Goal: Transaction & Acquisition: Purchase product/service

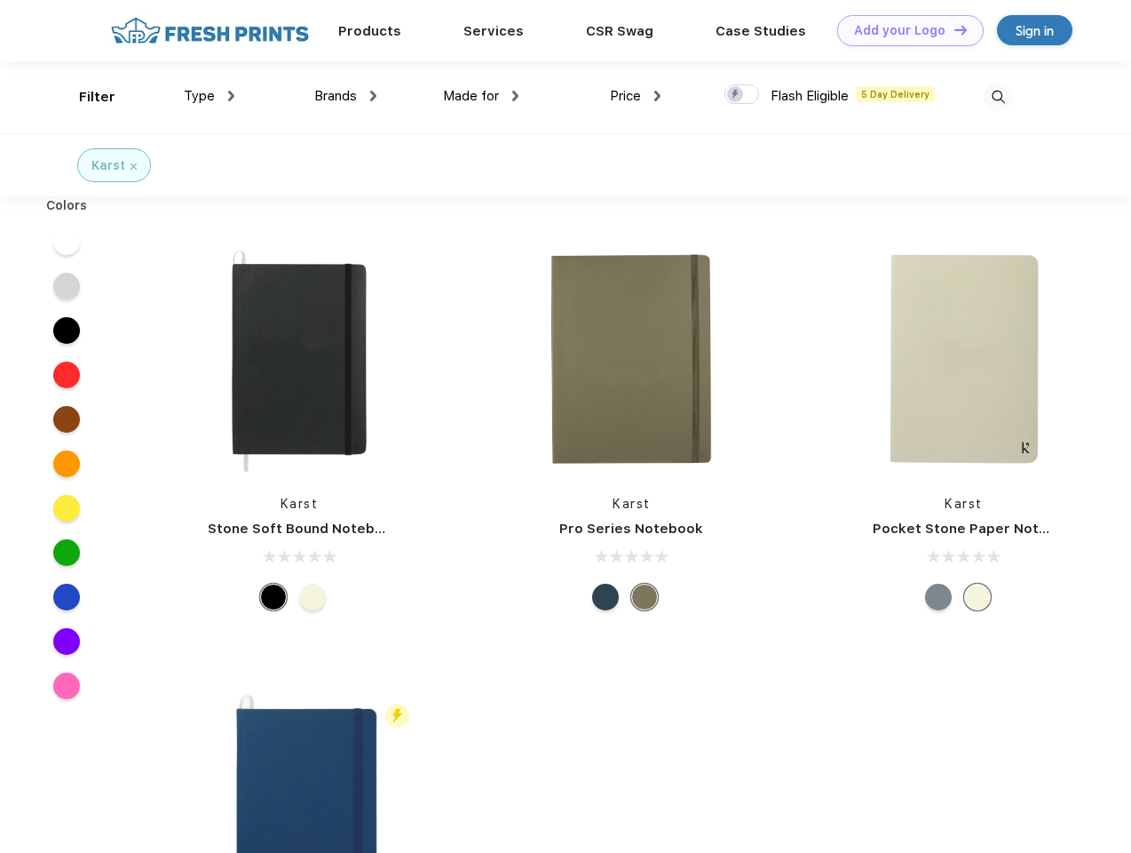
click at [904, 30] on link "Add your Logo Design Tool" at bounding box center [910, 30] width 147 height 31
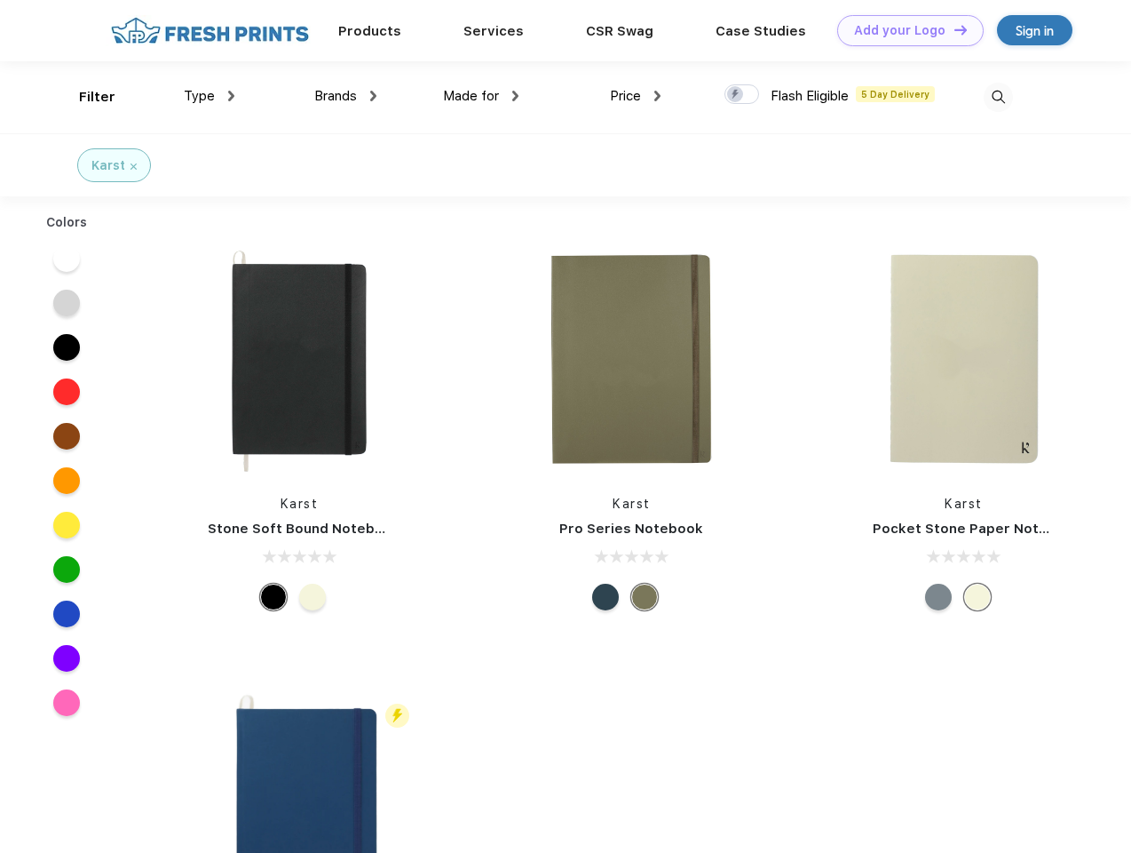
click at [0, 0] on div "Design Tool" at bounding box center [0, 0] width 0 height 0
click at [953, 29] on link "Add your Logo Design Tool" at bounding box center [910, 30] width 147 height 31
click at [85, 97] on div "Filter" at bounding box center [97, 97] width 36 height 20
click at [210, 96] on span "Type" at bounding box center [199, 96] width 31 height 16
click at [345, 96] on span "Brands" at bounding box center [335, 96] width 43 height 16
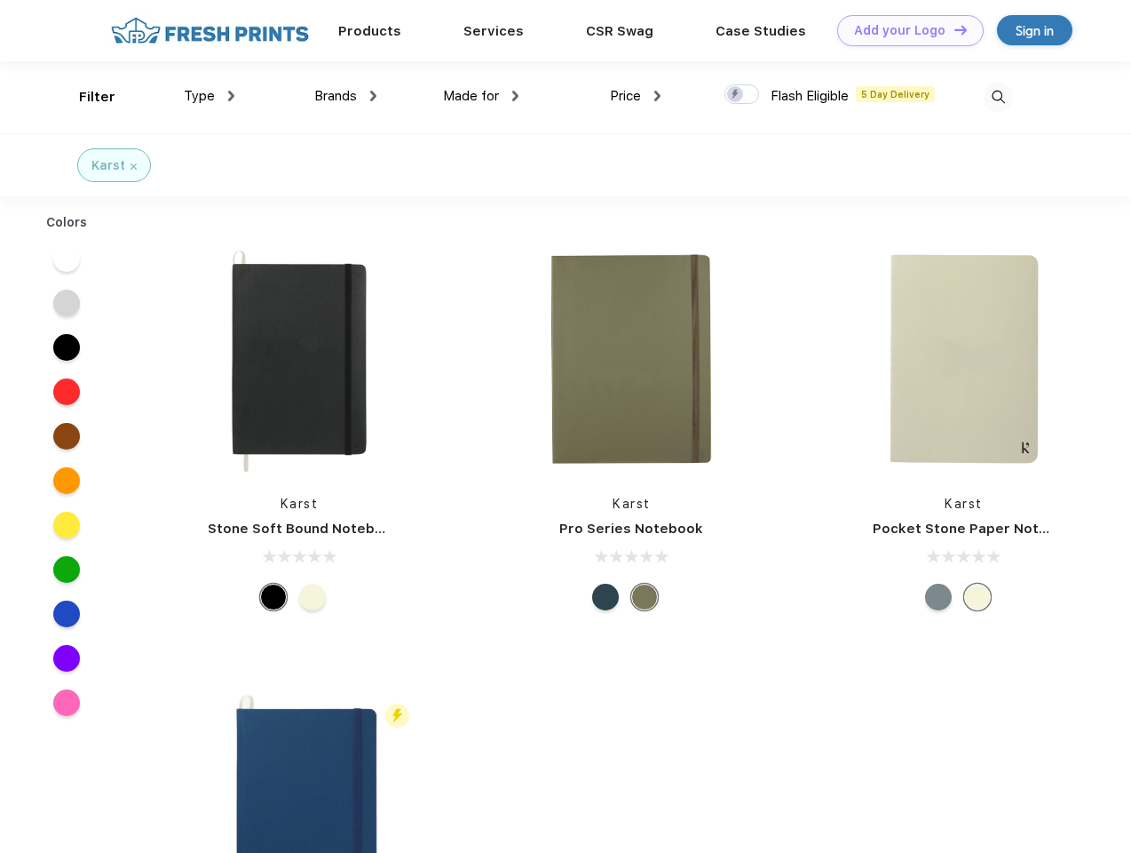
click at [481, 96] on span "Made for" at bounding box center [471, 96] width 56 height 16
click at [636, 96] on span "Price" at bounding box center [625, 96] width 31 height 16
click at [742, 95] on div at bounding box center [742, 94] width 35 height 20
click at [736, 95] on input "checkbox" at bounding box center [731, 89] width 12 height 12
click at [998, 97] on img at bounding box center [998, 97] width 29 height 29
